Goal: Register for event/course

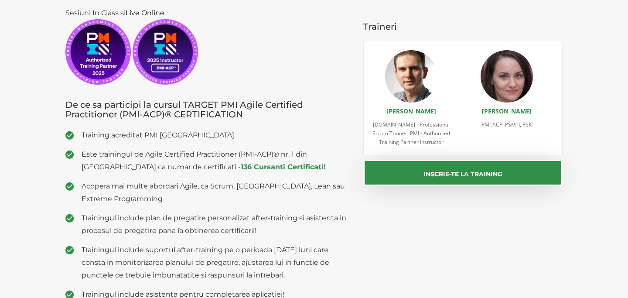
scroll to position [125, 0]
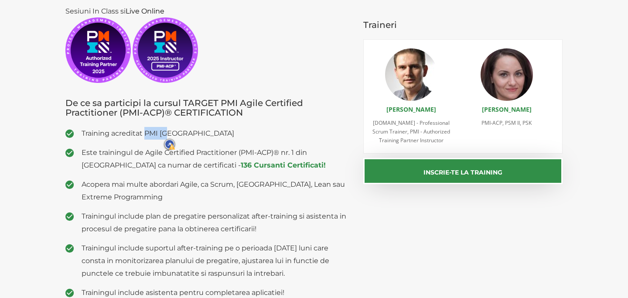
drag, startPoint x: 144, startPoint y: 135, endPoint x: 170, endPoint y: 133, distance: 25.8
click at [171, 133] on span "Training acreditat PMI [GEOGRAPHIC_DATA]" at bounding box center [216, 133] width 269 height 13
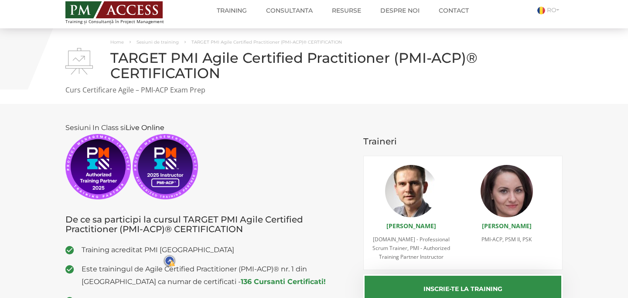
click at [265, 156] on p "Sesiuni In Class si Live Online" at bounding box center [207, 160] width 285 height 78
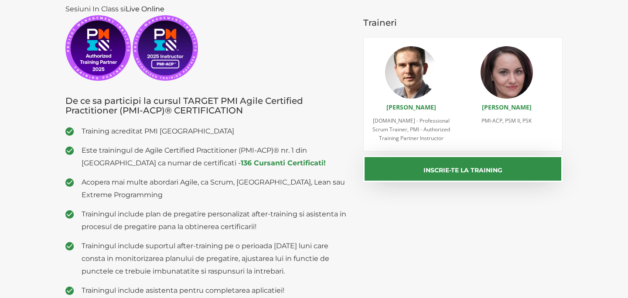
scroll to position [116, 0]
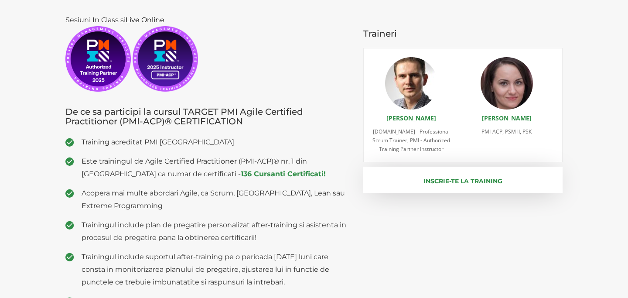
click at [407, 184] on button "Inscrie-te la training" at bounding box center [463, 180] width 200 height 26
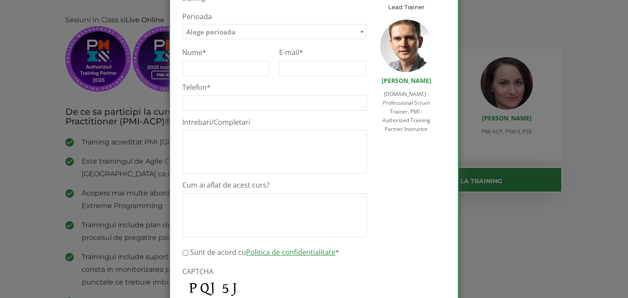
scroll to position [0, 0]
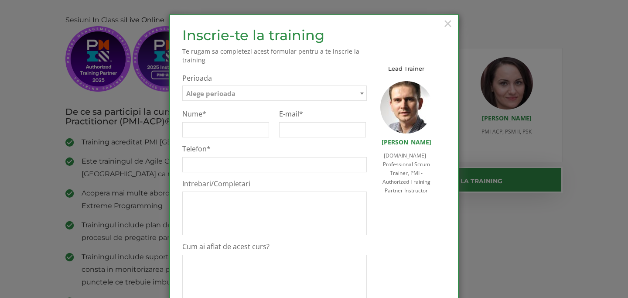
click at [350, 98] on span "Alege perioada" at bounding box center [275, 93] width 184 height 15
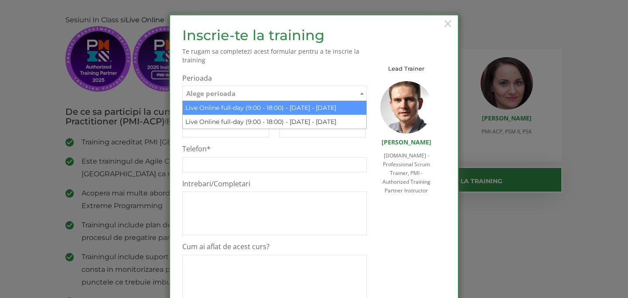
select select "Live Online full-day (9:00 - 18:00) - [DATE] - [DATE]"
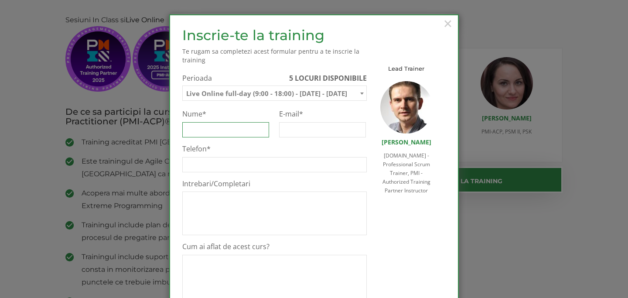
click at [243, 127] on input "Nume *" at bounding box center [225, 129] width 87 height 15
type input "D"
type input "[PERSON_NAME]"
click at [308, 128] on input "E-mail *" at bounding box center [322, 129] width 87 height 15
type input "[EMAIL_ADDRESS][DOMAIN_NAME]"
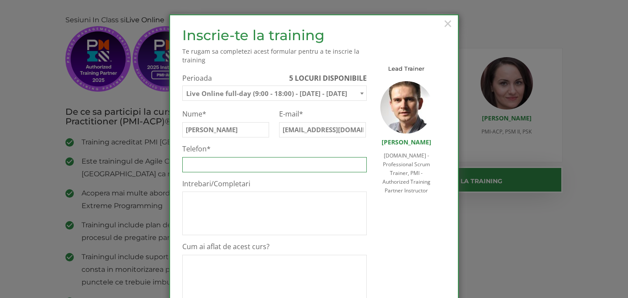
click at [305, 160] on input "Telefon *" at bounding box center [274, 164] width 184 height 15
type input "0731280571"
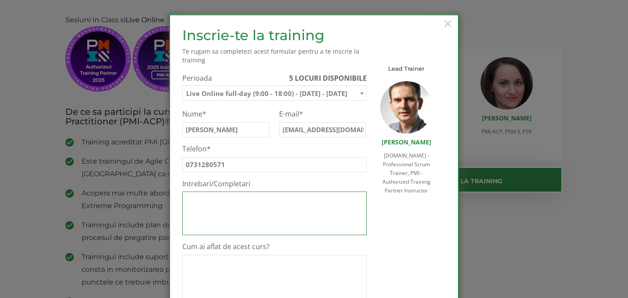
click at [303, 220] on textarea "Intrebari/Completari" at bounding box center [274, 213] width 184 height 44
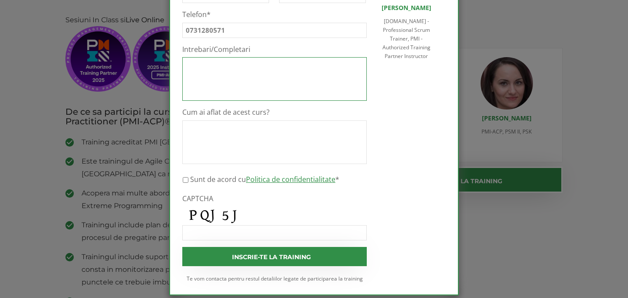
scroll to position [145, 0]
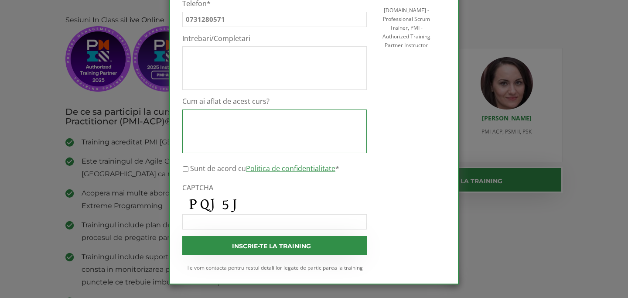
click at [291, 144] on textarea "Cum ai aflat de acest curs?" at bounding box center [274, 131] width 184 height 44
type textarea "L"
type textarea "F"
type textarea "Google"
click at [213, 166] on label "Sunt de acord cu Politica de confidentialitate *" at bounding box center [264, 168] width 149 height 10
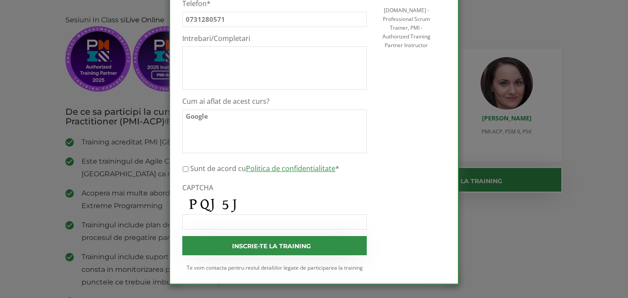
click at [188, 166] on input "Sunt de acord cu Politica de confidentialitate *" at bounding box center [186, 168] width 6 height 15
checkbox input "true"
click at [216, 215] on input "CAPTCHA" at bounding box center [274, 221] width 184 height 15
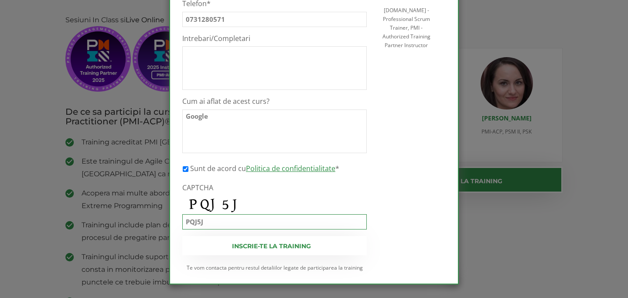
type input "PQJ5J"
click at [262, 248] on input "Inscrie-te la training" at bounding box center [274, 245] width 184 height 19
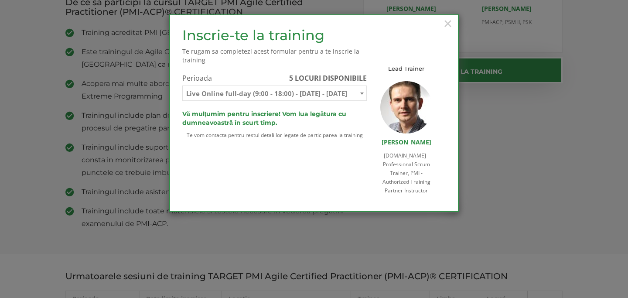
scroll to position [0, 0]
click at [449, 24] on span "×" at bounding box center [447, 23] width 11 height 24
